Goal: Task Accomplishment & Management: Use online tool/utility

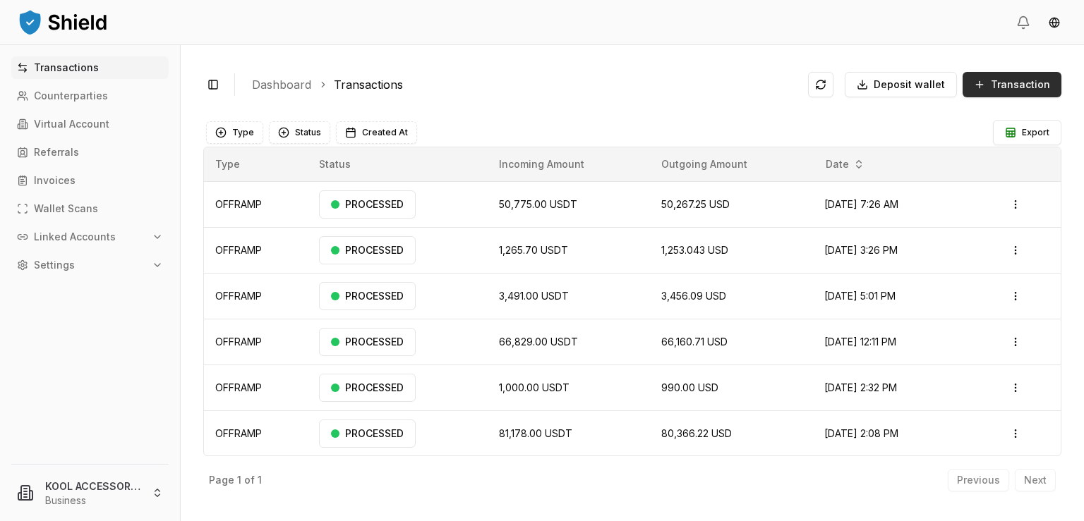
click at [1012, 81] on span "Transaction" at bounding box center [1020, 85] width 59 height 14
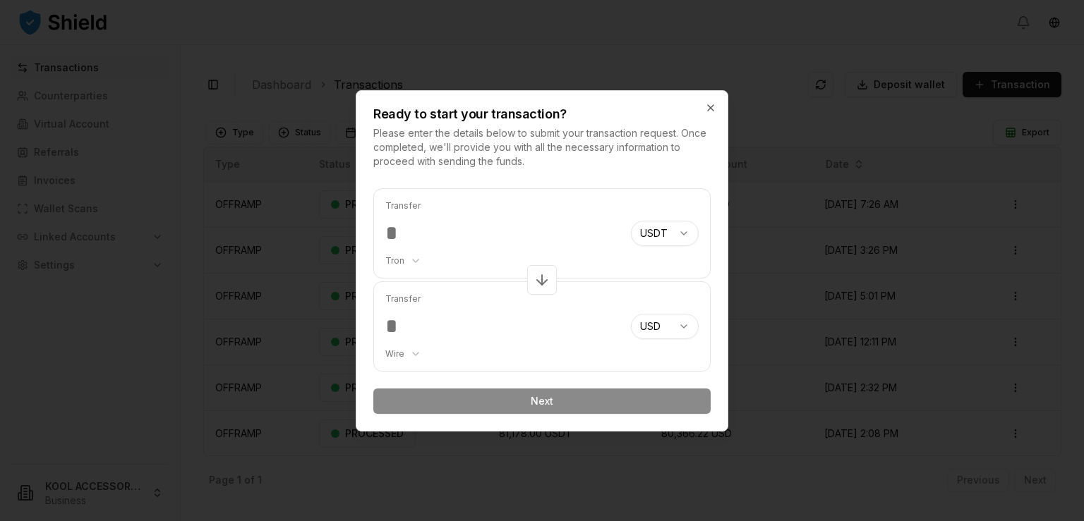
click at [466, 241] on input "number" at bounding box center [502, 233] width 234 height 25
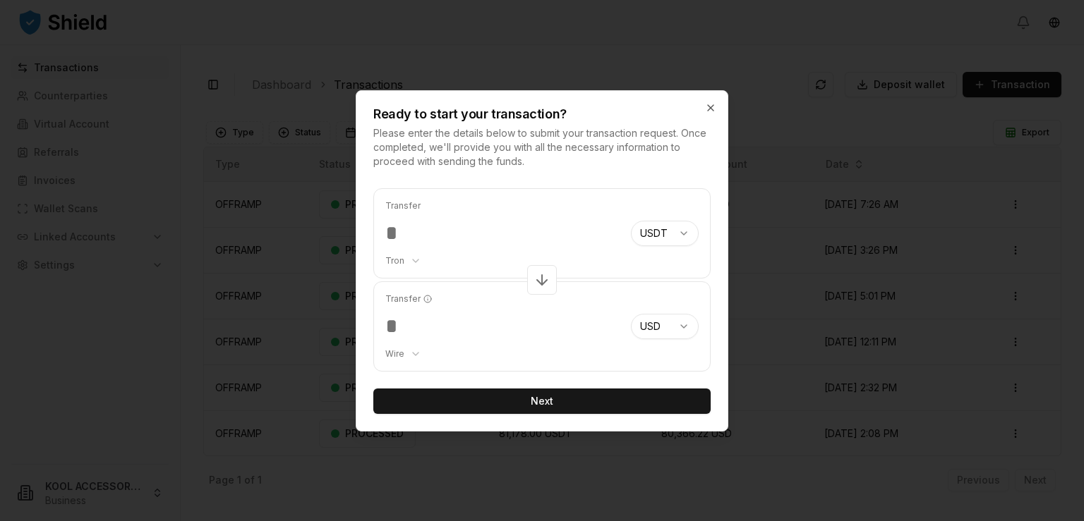
type input "******"
click at [490, 328] on input "******" at bounding box center [502, 326] width 234 height 25
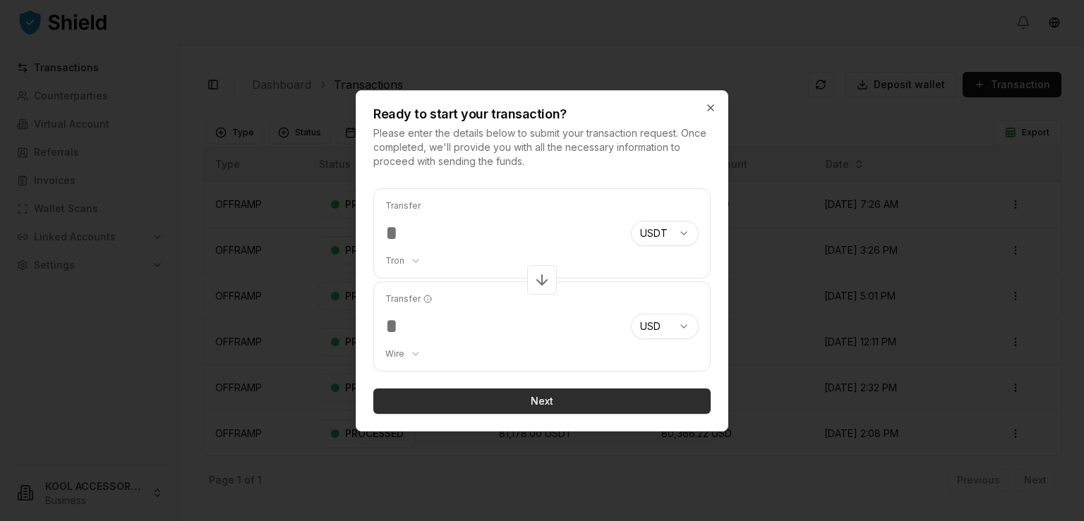
click at [537, 395] on button "Next" at bounding box center [541, 401] width 337 height 25
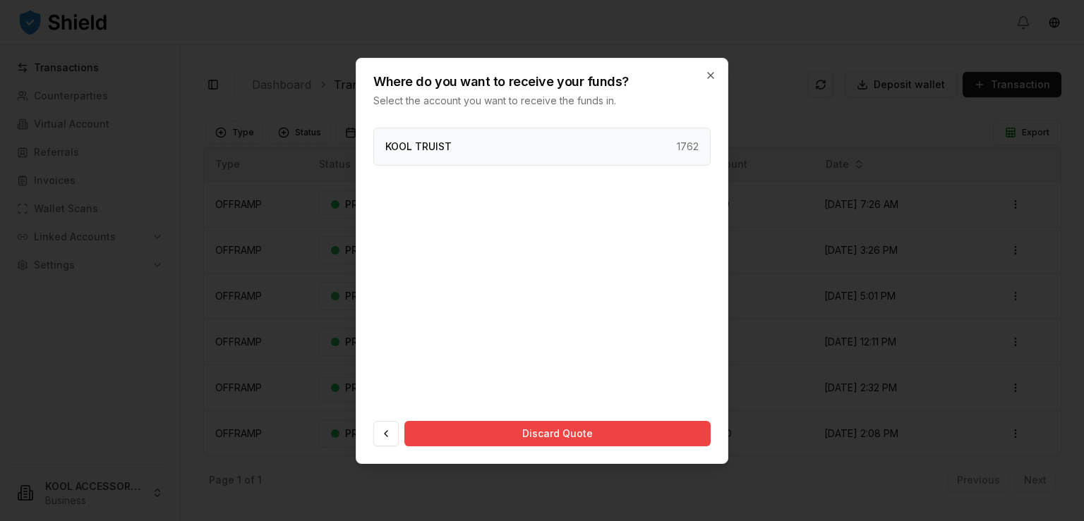
click at [521, 137] on div "KOOL TRUIST 1762" at bounding box center [541, 147] width 337 height 38
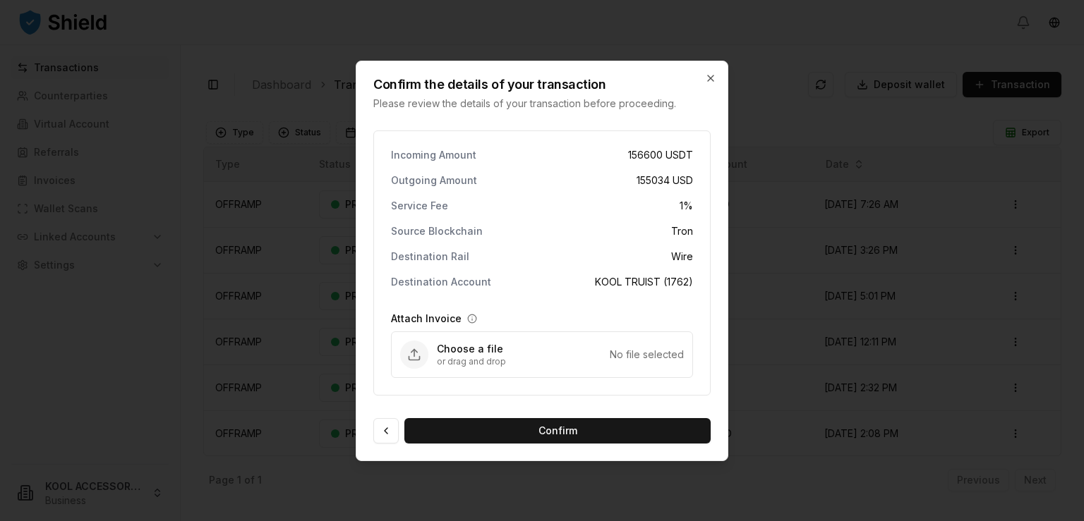
click at [498, 180] on div "Outgoing Amount 155034 USD" at bounding box center [542, 181] width 302 height 14
click at [507, 242] on div "Incoming Amount 156600 USDT Outgoing Amount 155034 USD Service Fee 1 % Source B…" at bounding box center [541, 263] width 337 height 265
click at [548, 427] on button "Confirm" at bounding box center [557, 430] width 306 height 25
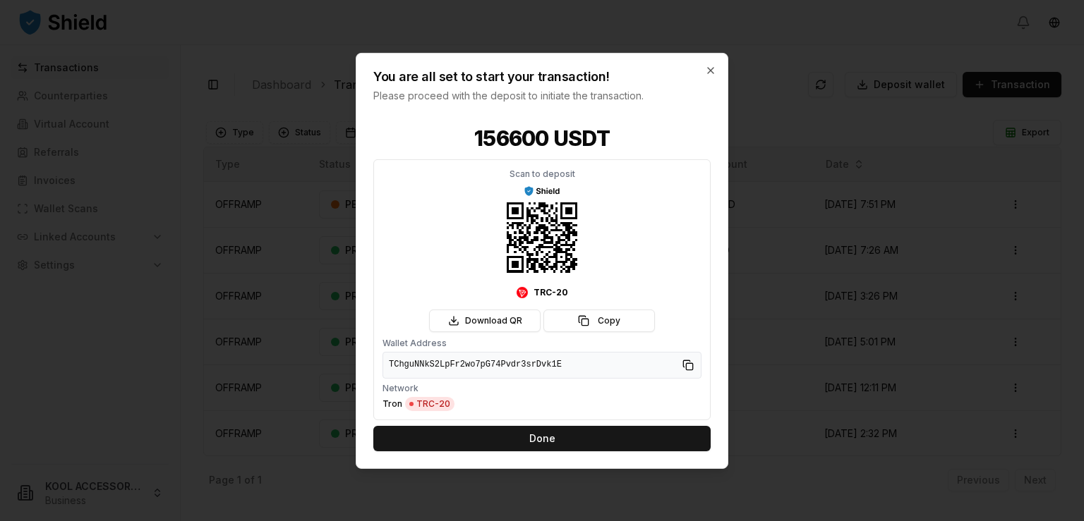
click at [559, 427] on button "Done" at bounding box center [541, 438] width 337 height 25
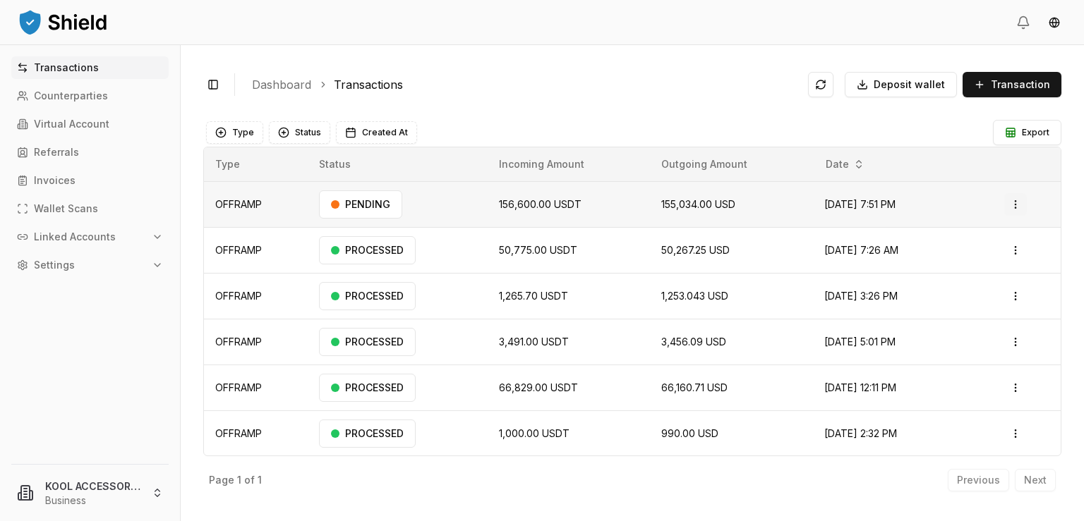
click at [1008, 204] on html "Transactions Counterparties Virtual Account Referrals Invoices Wallet Scans Lin…" at bounding box center [542, 260] width 1084 height 521
click at [990, 259] on p "View Details" at bounding box center [988, 260] width 52 height 8
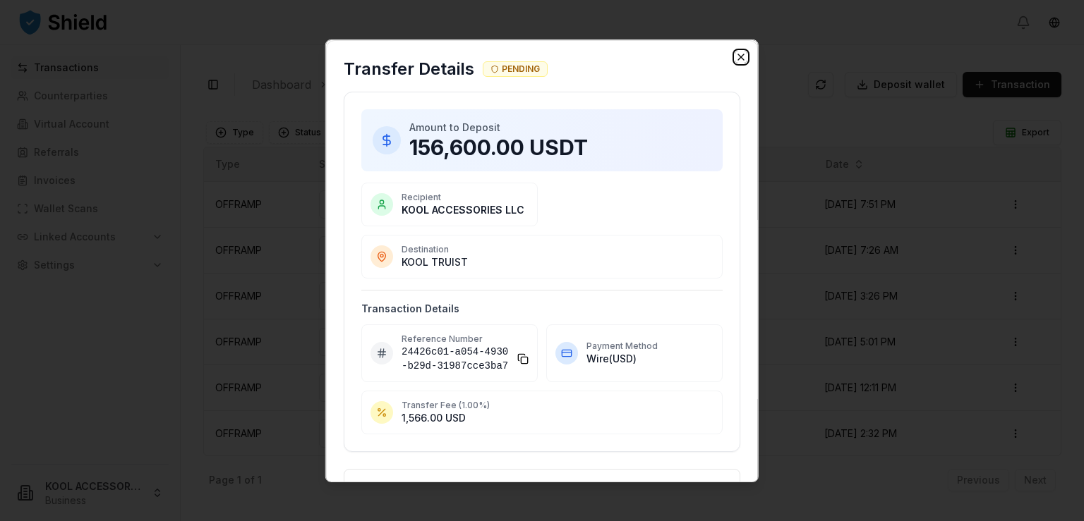
click at [735, 56] on icon "button" at bounding box center [740, 56] width 11 height 11
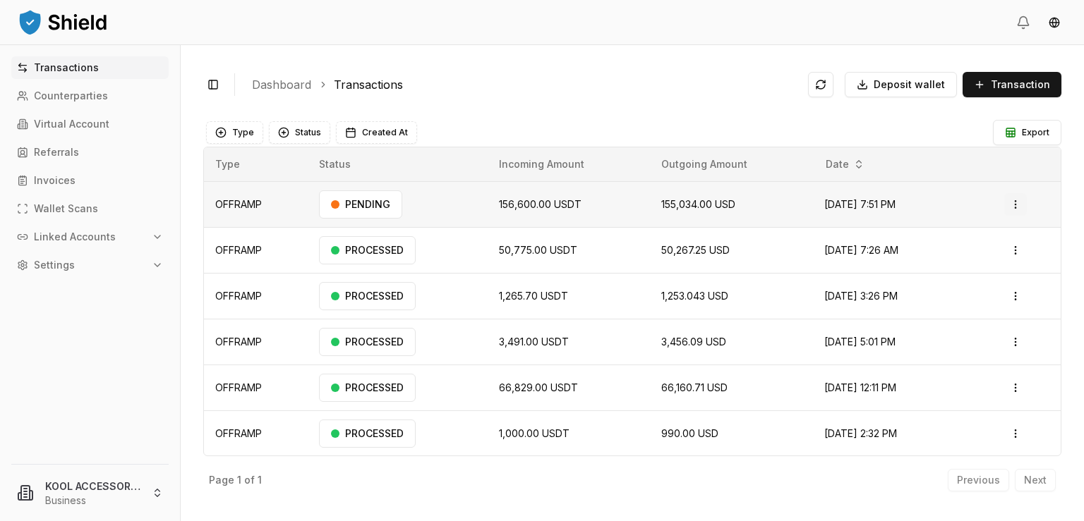
click at [1005, 203] on html "Transactions Counterparties Virtual Account Referrals Invoices Wallet Scans Lin…" at bounding box center [542, 260] width 1084 height 521
click at [986, 256] on p "View Details" at bounding box center [988, 260] width 52 height 8
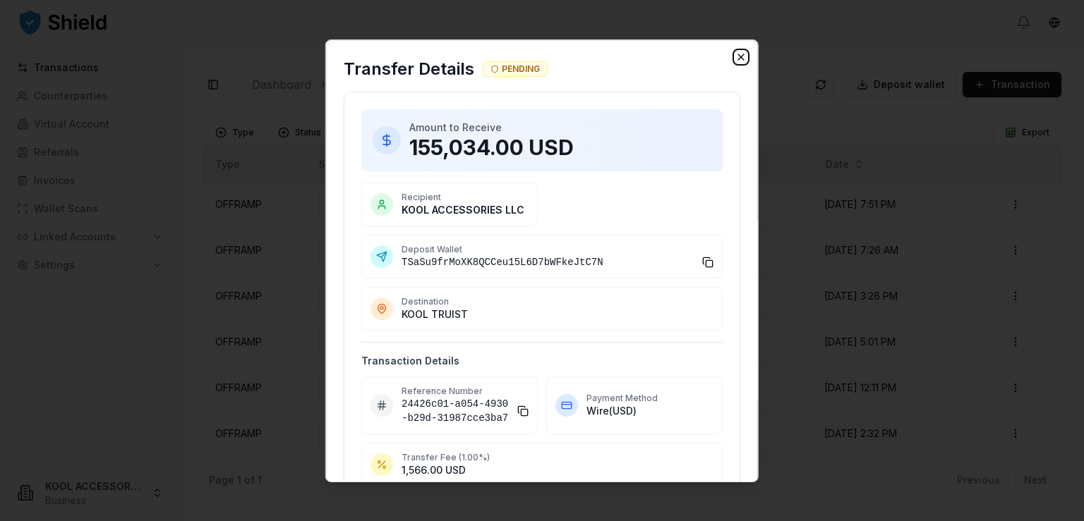
click at [738, 56] on icon "button" at bounding box center [741, 57] width 6 height 6
